Goal: Transaction & Acquisition: Purchase product/service

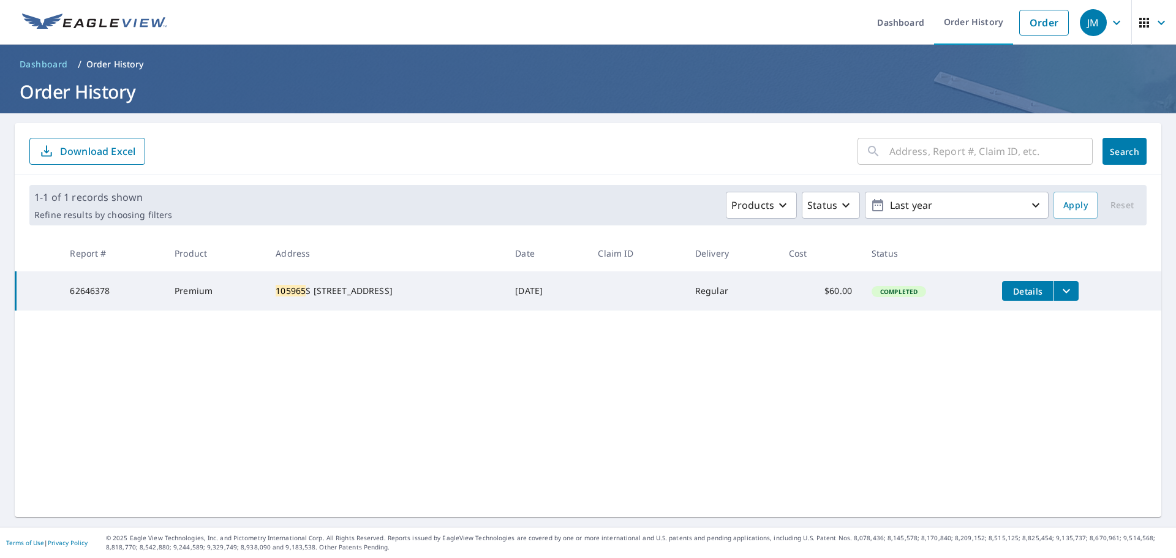
click at [915, 152] on input "text" at bounding box center [990, 151] width 203 height 34
click at [669, 367] on div "​ Search Download Excel 1-1 of 1 records shown Refine results by choosing filte…" at bounding box center [588, 320] width 1146 height 394
click at [1041, 22] on link "Order" at bounding box center [1044, 23] width 50 height 26
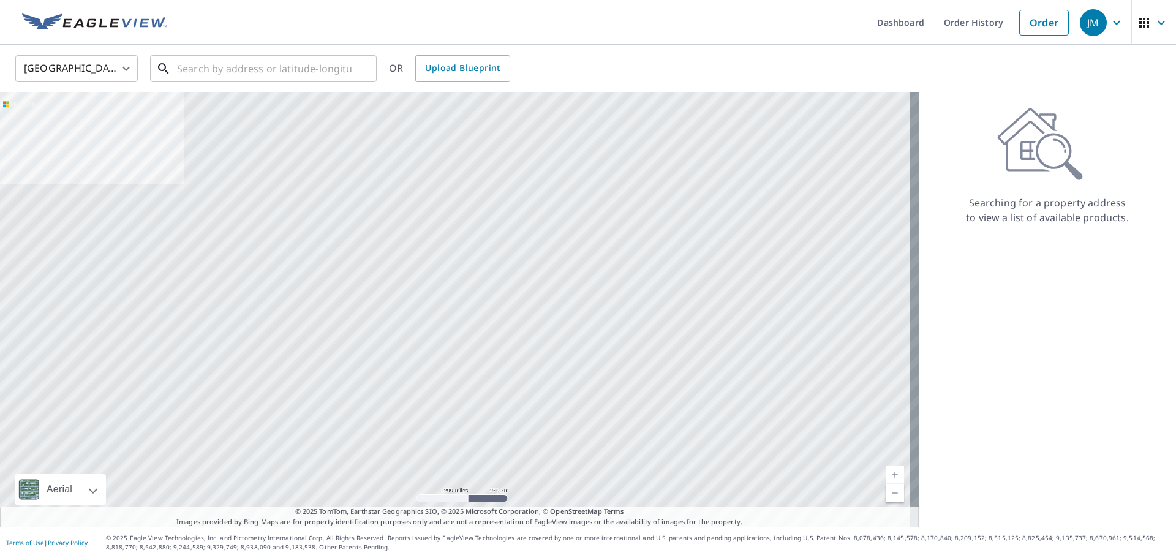
click at [216, 76] on input "text" at bounding box center [264, 68] width 175 height 34
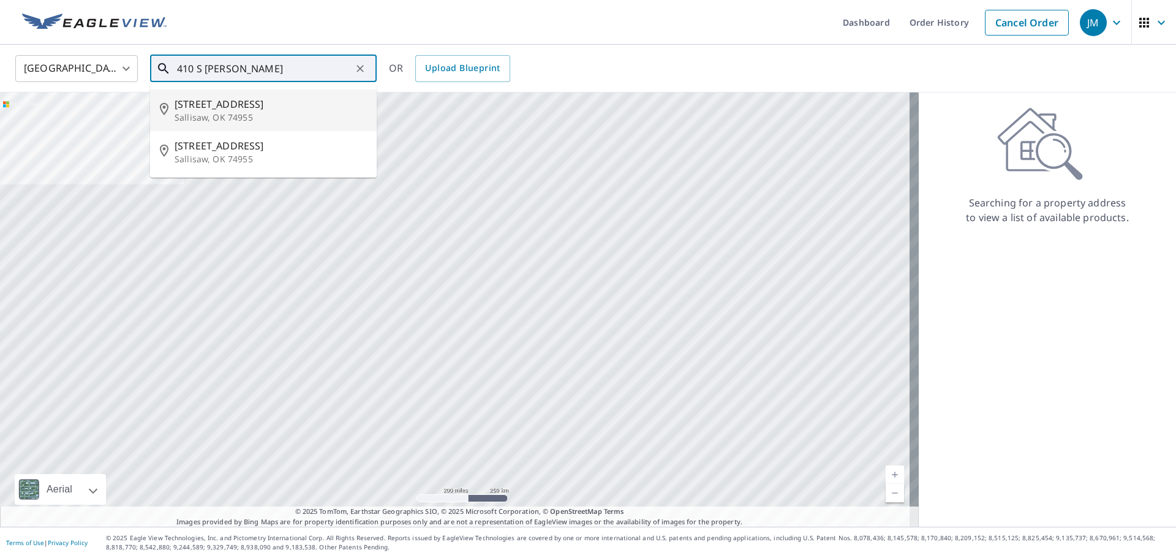
click at [279, 119] on p "Sallisaw, OK 74955" at bounding box center [271, 117] width 192 height 12
type input "[STREET_ADDRESS]"
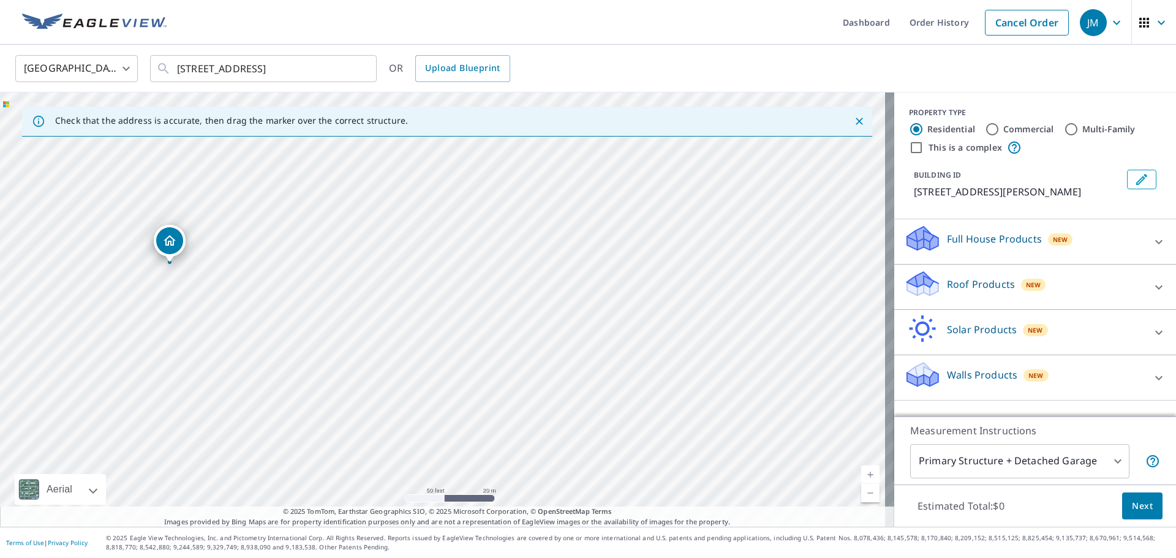
click at [981, 292] on div "Roof Products New" at bounding box center [1024, 286] width 240 height 35
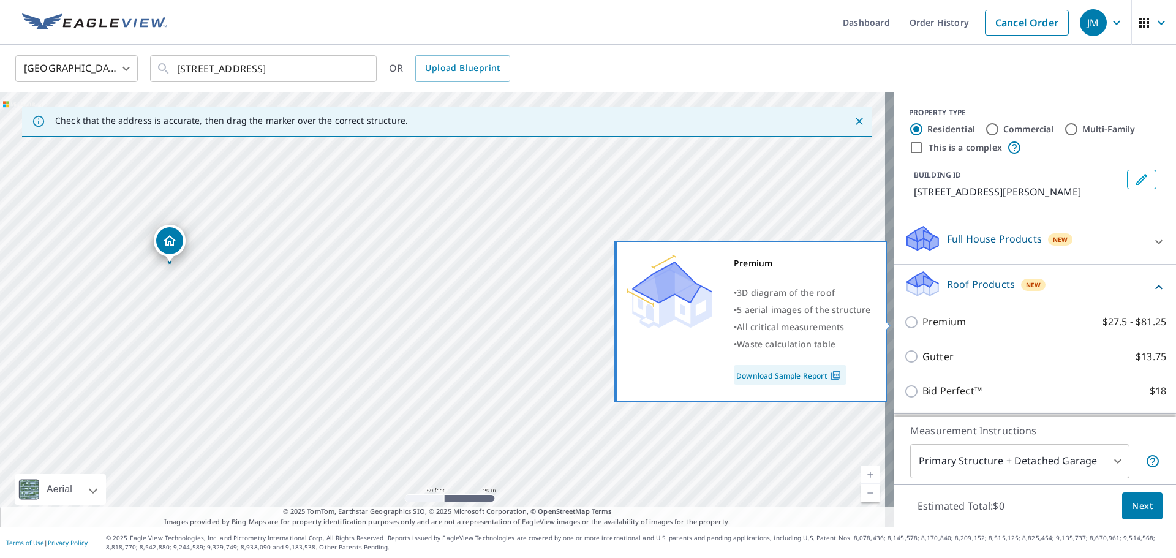
click at [904, 326] on input "Premium $27.5 - $81.25" at bounding box center [913, 322] width 18 height 15
checkbox input "true"
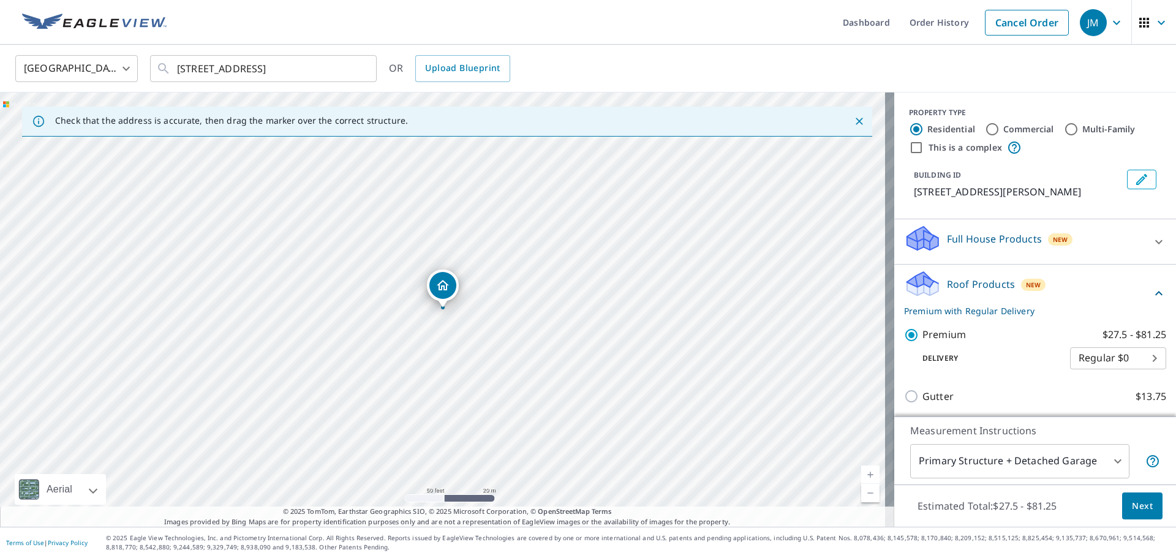
click at [1140, 510] on span "Next" at bounding box center [1142, 505] width 21 height 15
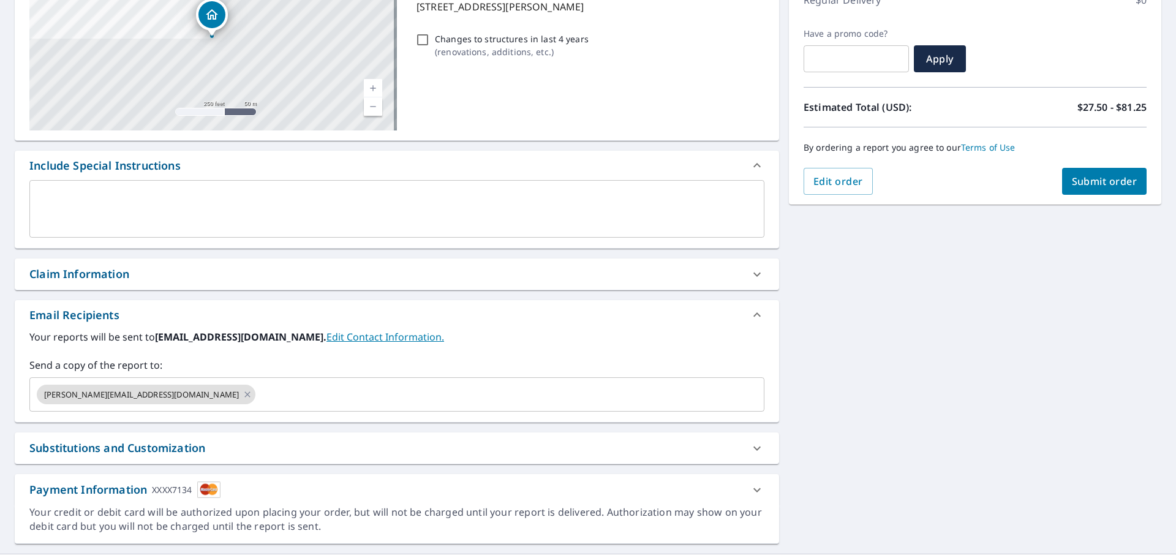
scroll to position [213, 0]
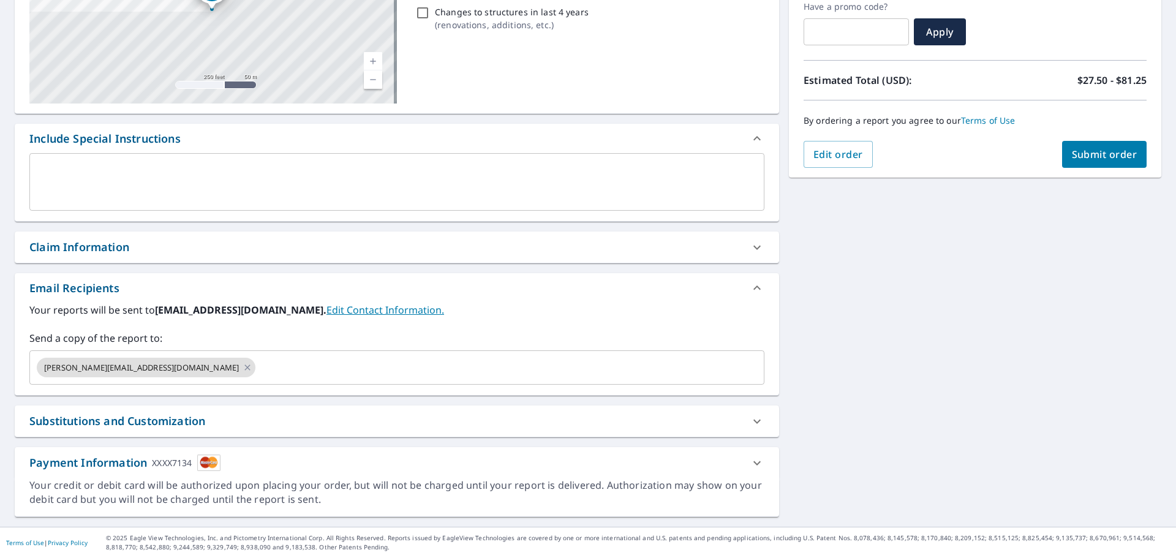
click at [1116, 156] on span "Submit order" at bounding box center [1105, 154] width 66 height 13
checkbox input "true"
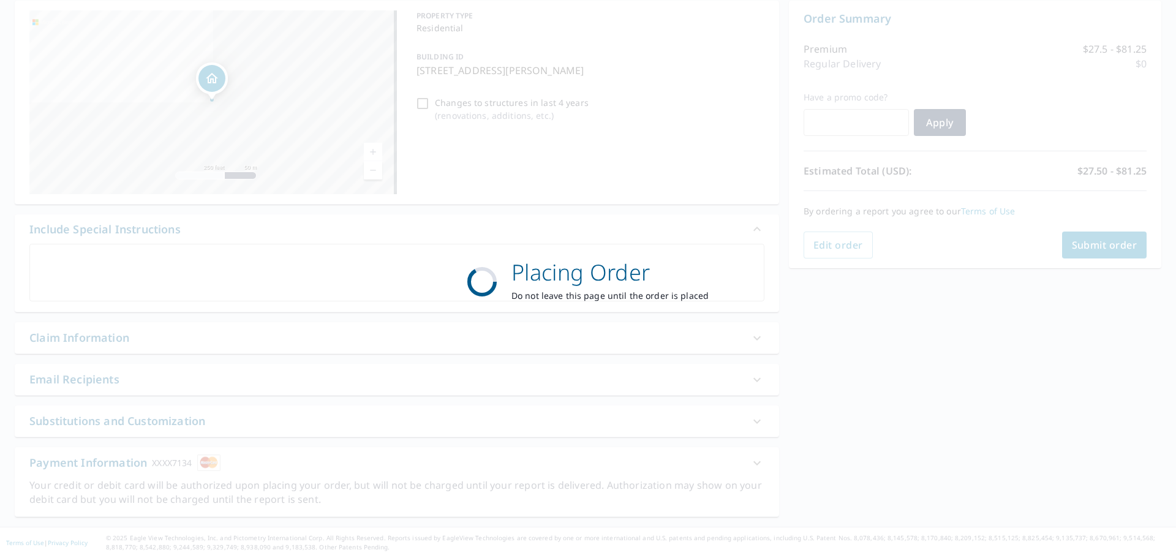
scroll to position [122, 0]
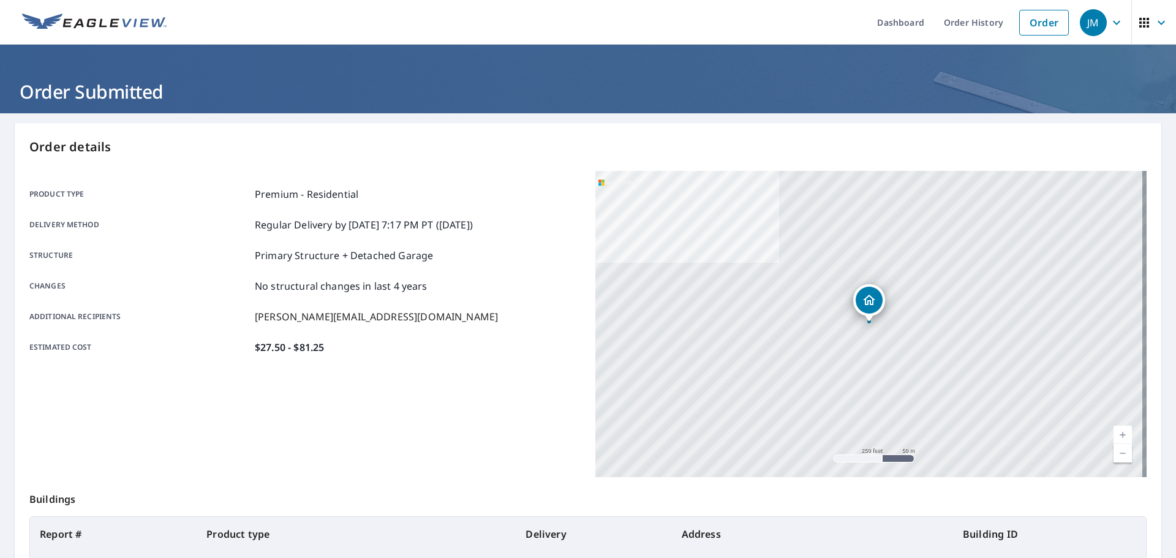
click at [953, 25] on link "Order History" at bounding box center [973, 22] width 79 height 45
